Goal: Submit feedback/report problem

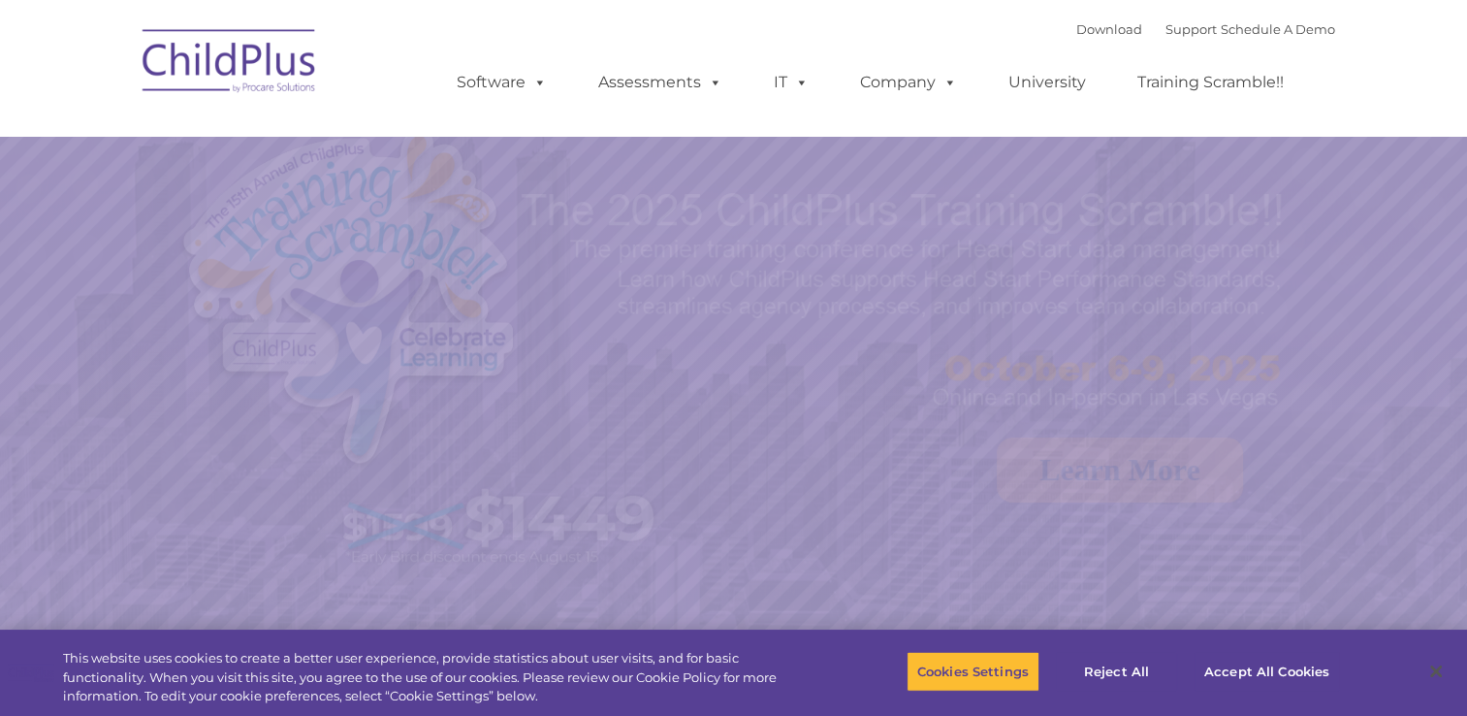
select select "MEDIUM"
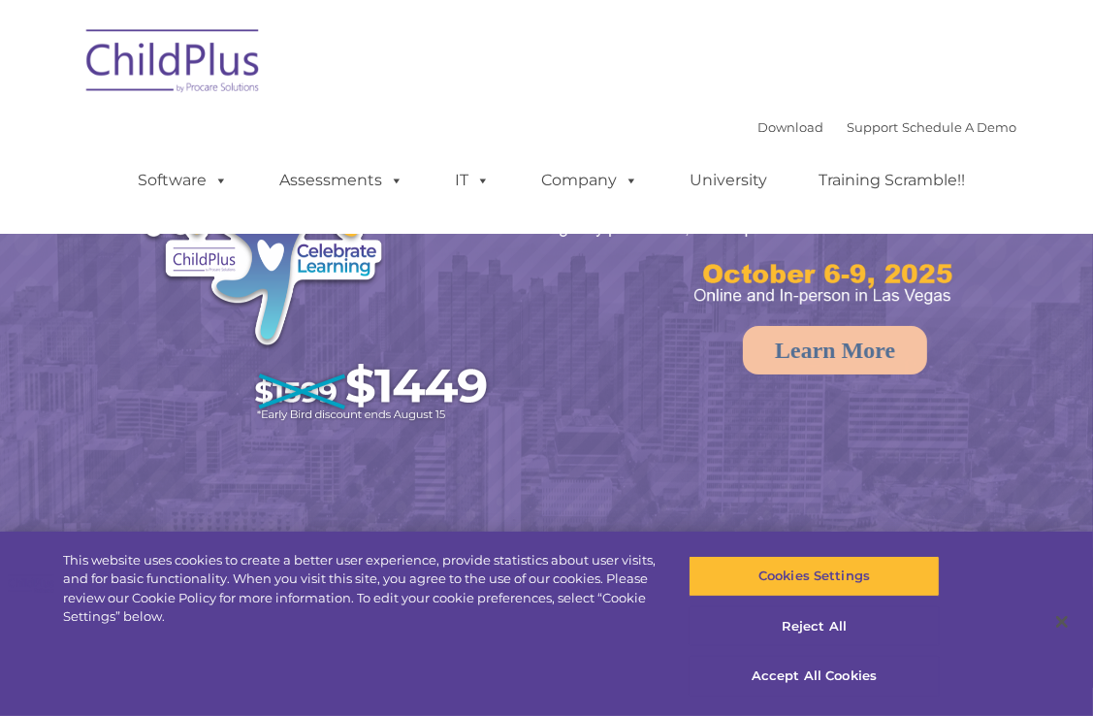
select select "MEDIUM"
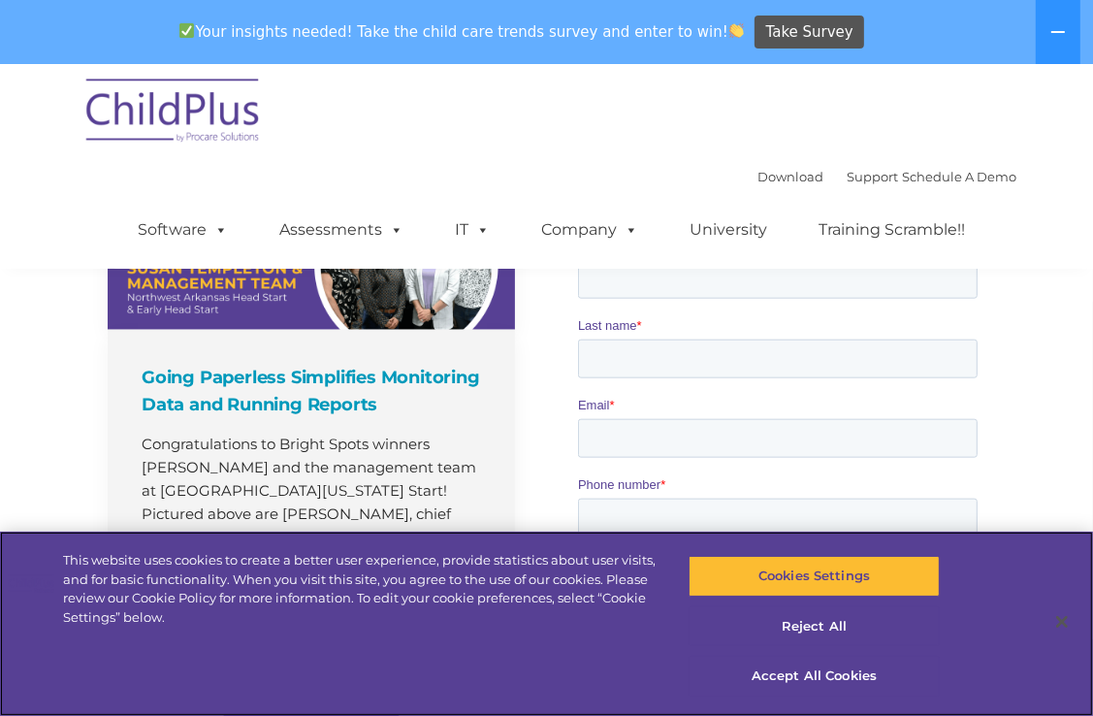
scroll to position [1710, 0]
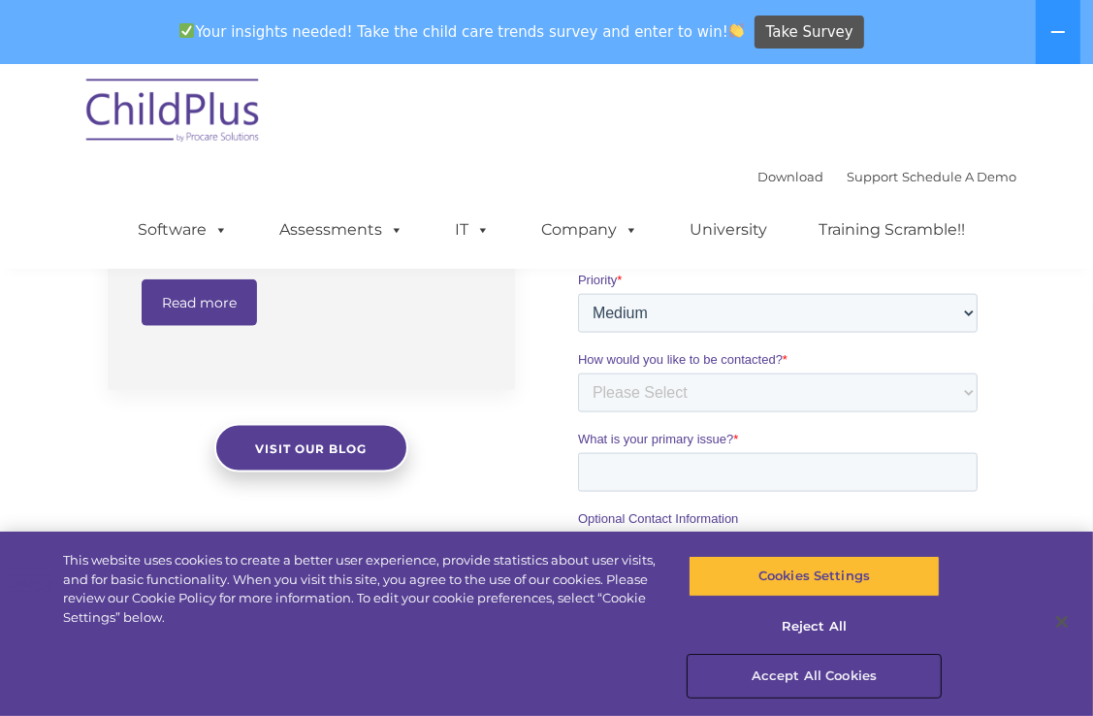
click at [817, 681] on button "Accept All Cookies" at bounding box center [813, 675] width 251 height 41
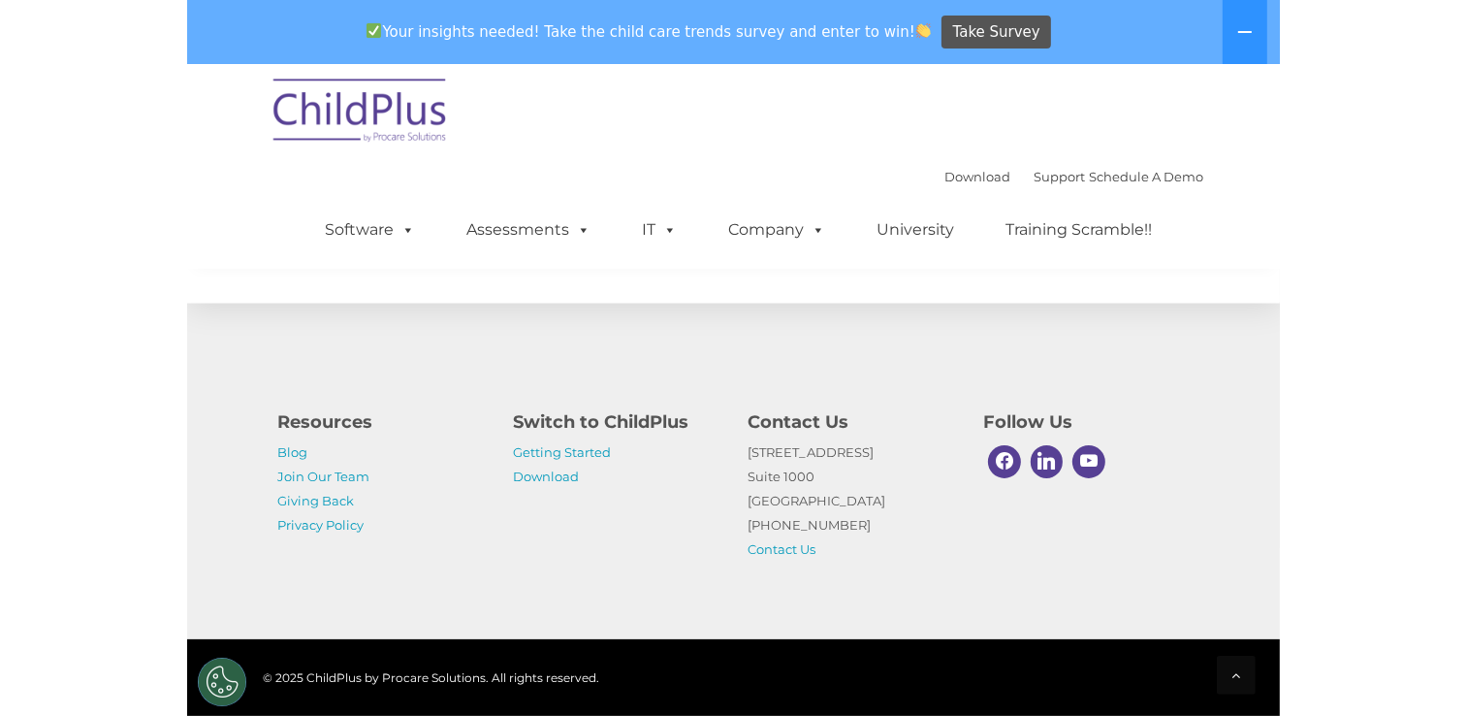
scroll to position [2185, 0]
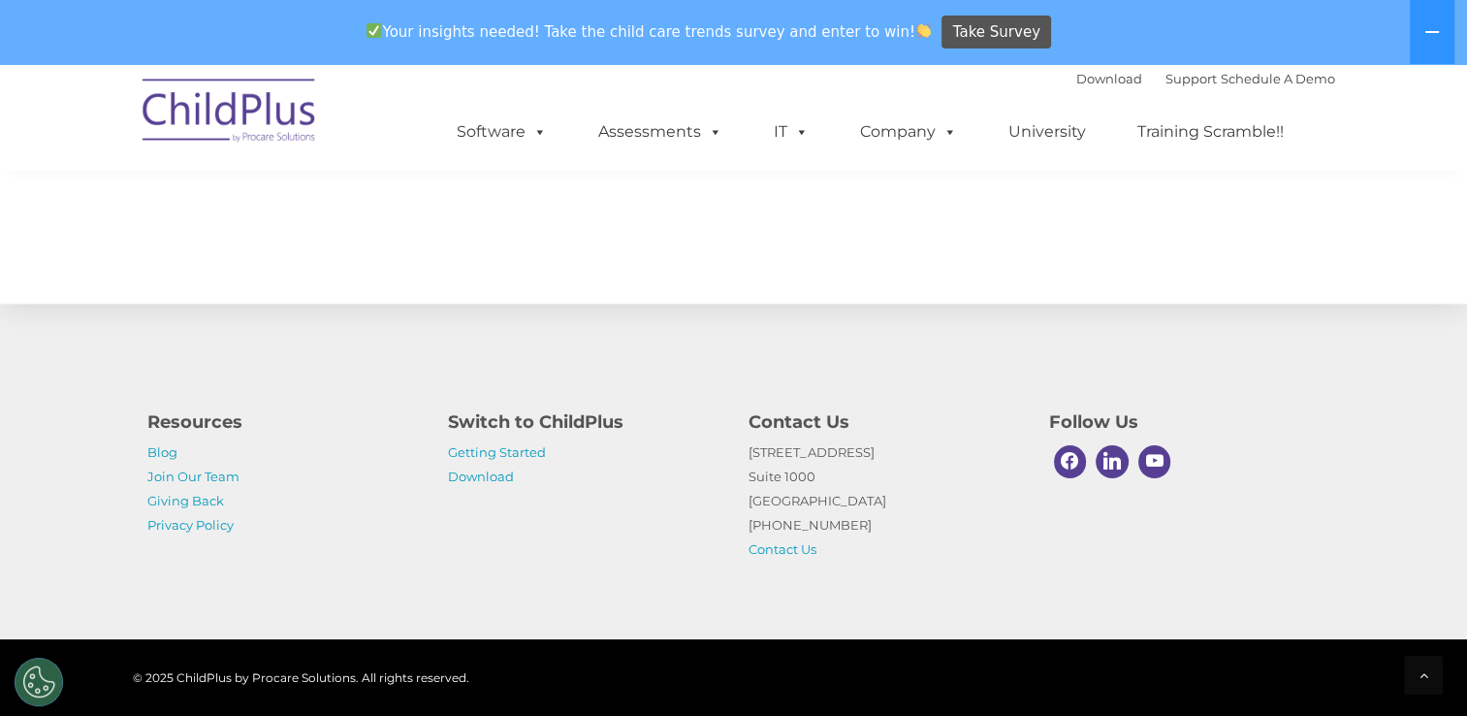
click at [229, 119] on img at bounding box center [230, 113] width 194 height 97
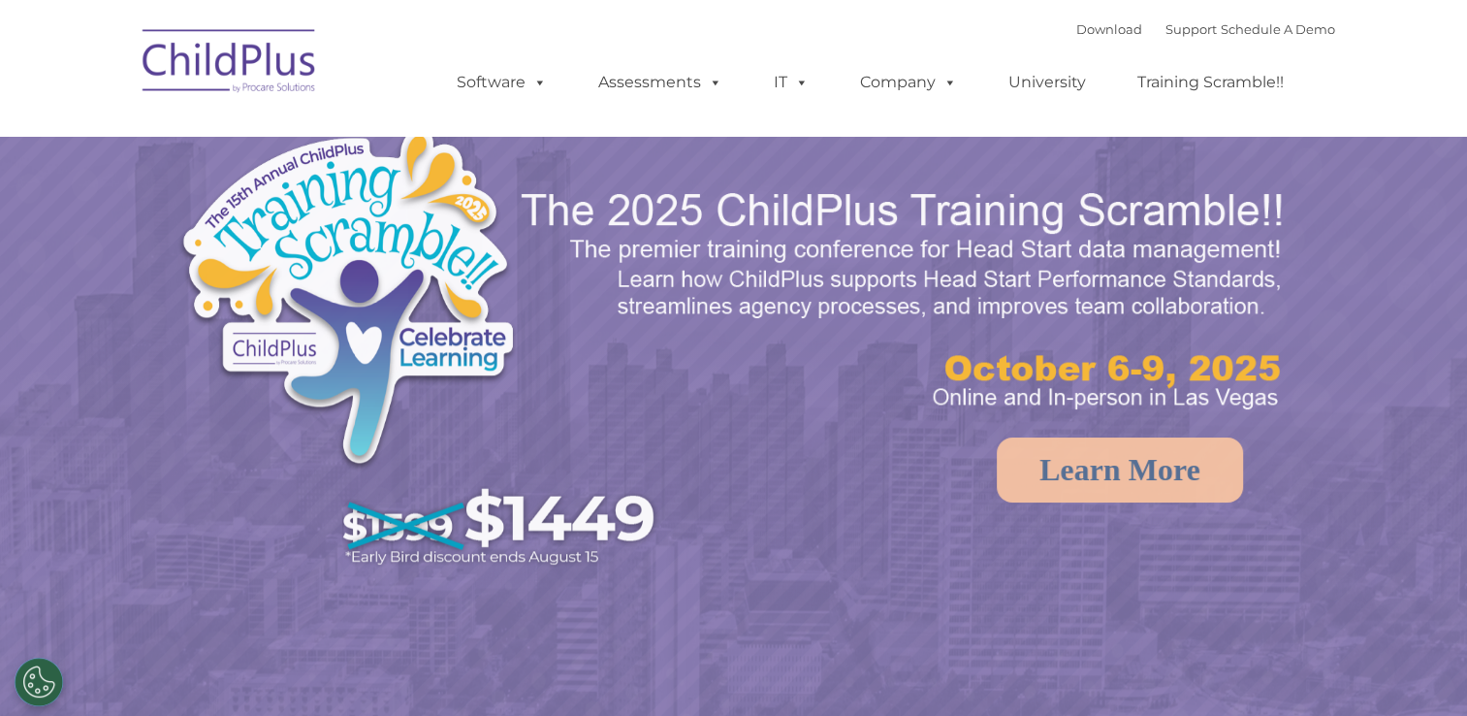
select select "MEDIUM"
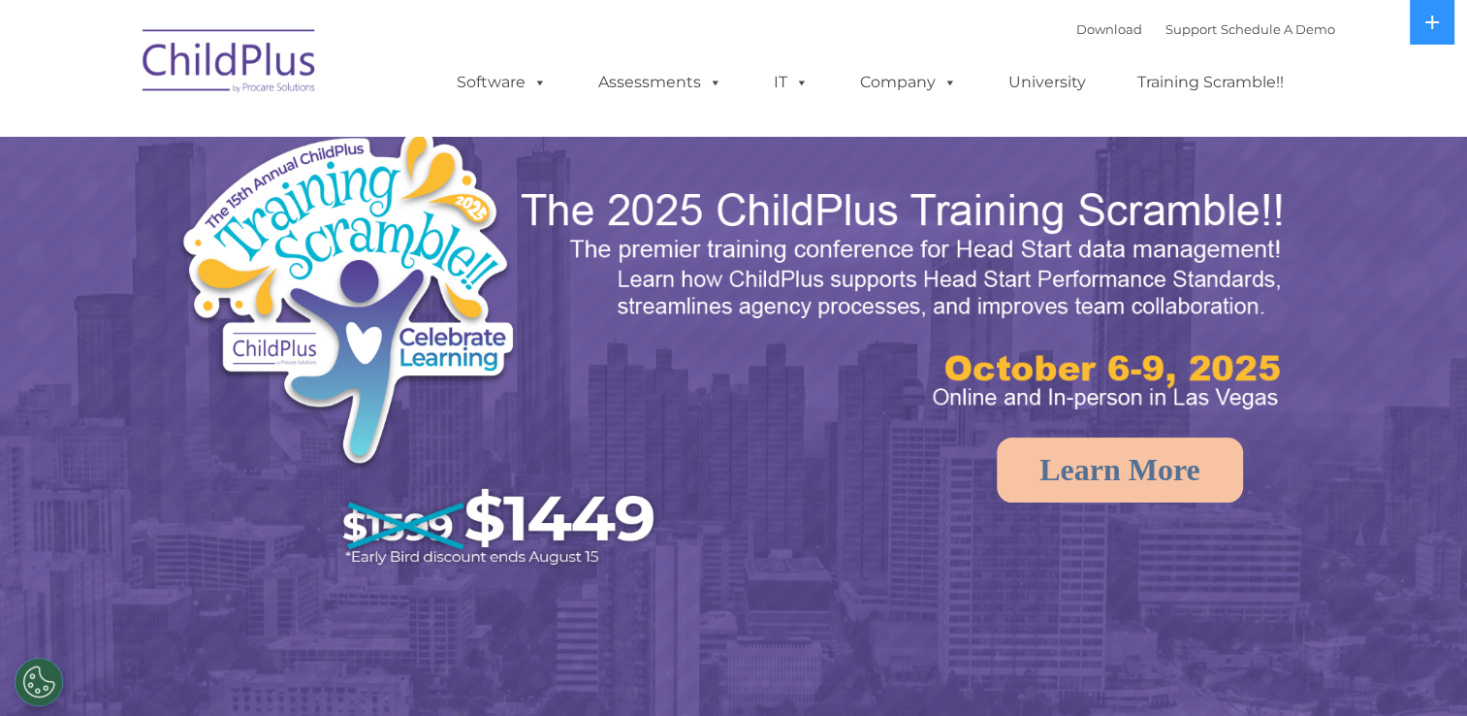
select select "MEDIUM"
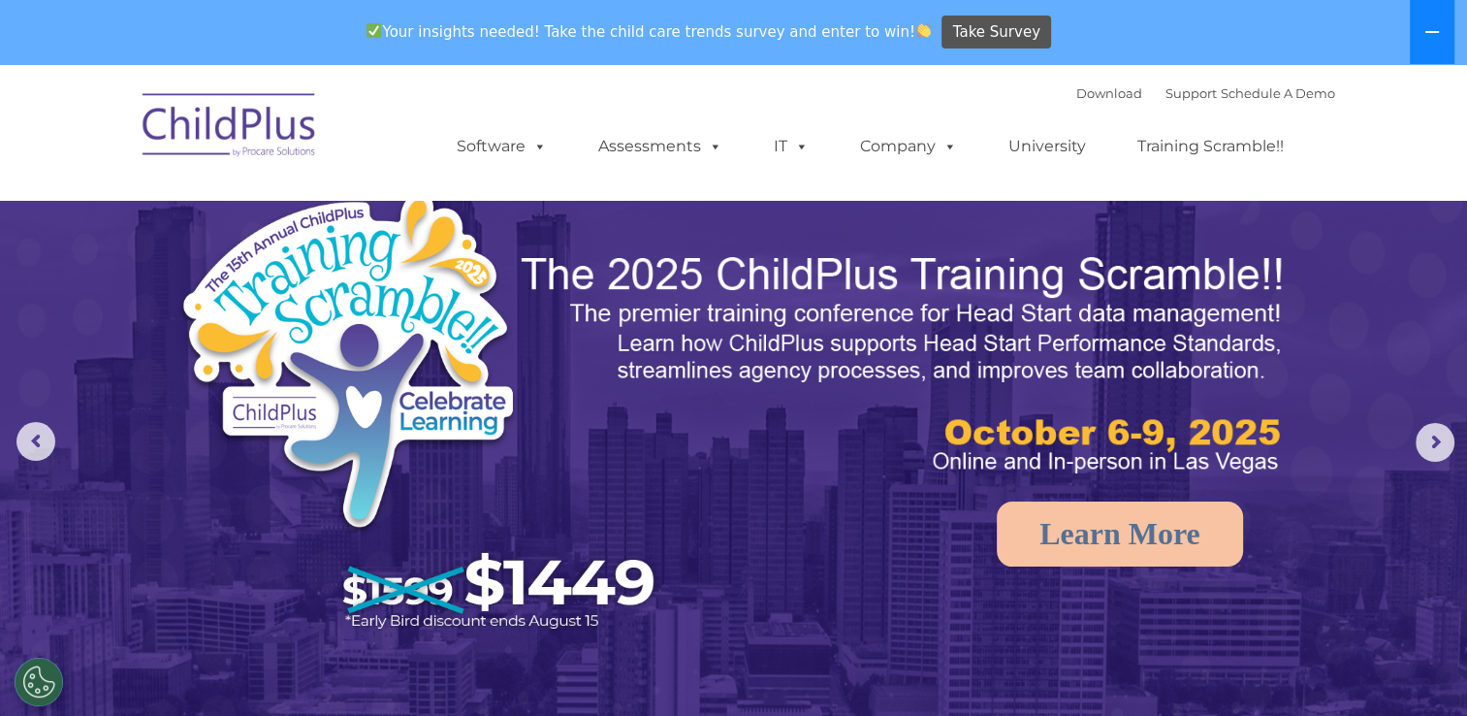
click at [1432, 34] on icon at bounding box center [1432, 32] width 16 height 16
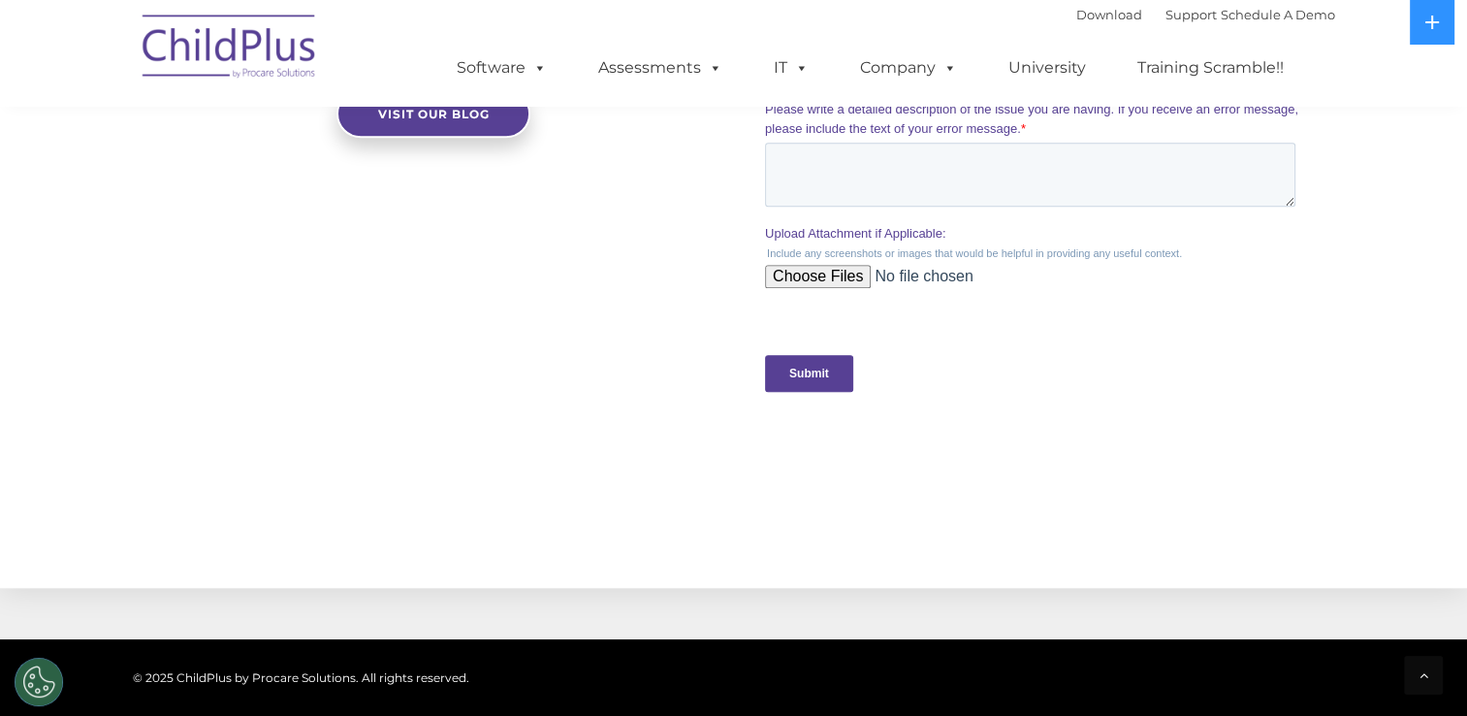
scroll to position [1823, 0]
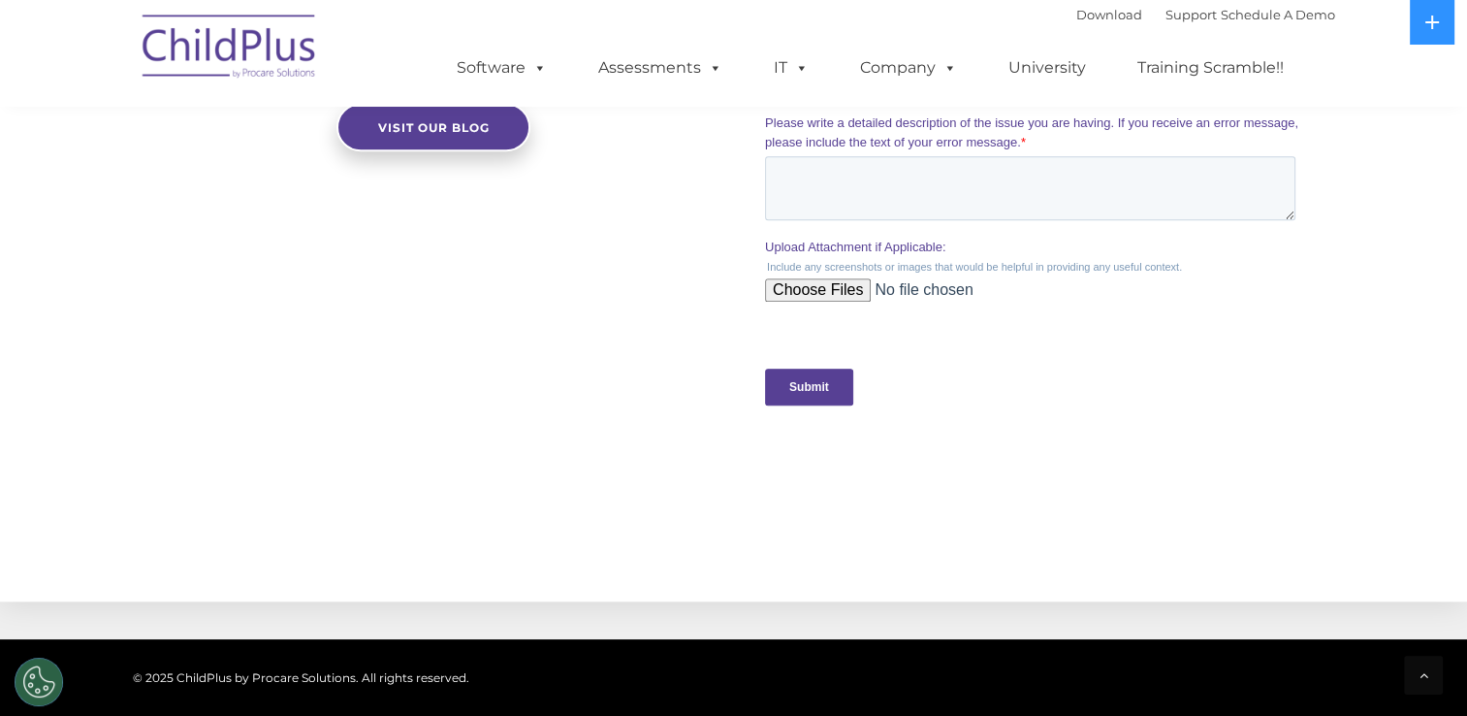
click at [795, 395] on input "Submit" at bounding box center [809, 386] width 88 height 37
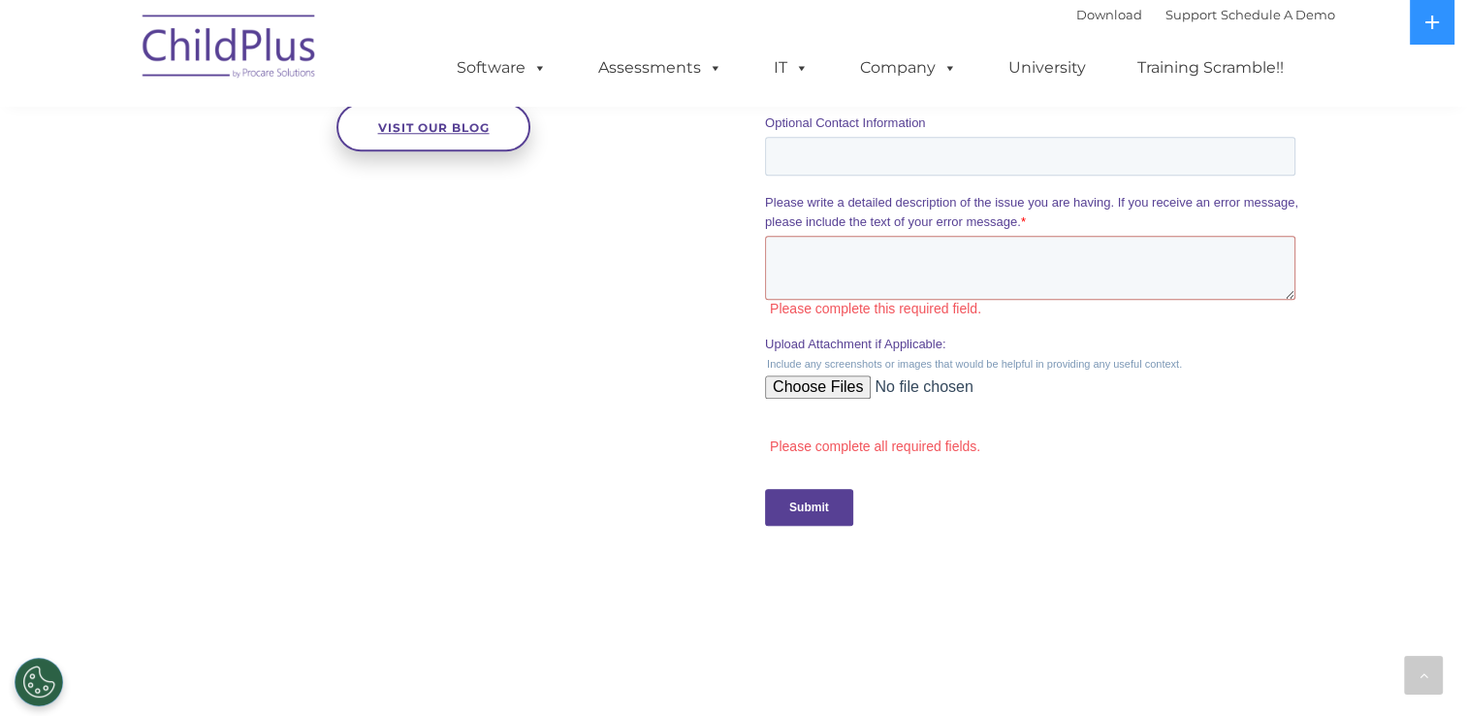
click at [431, 133] on link "Visit our blog" at bounding box center [433, 127] width 194 height 48
